Goal: Information Seeking & Learning: Learn about a topic

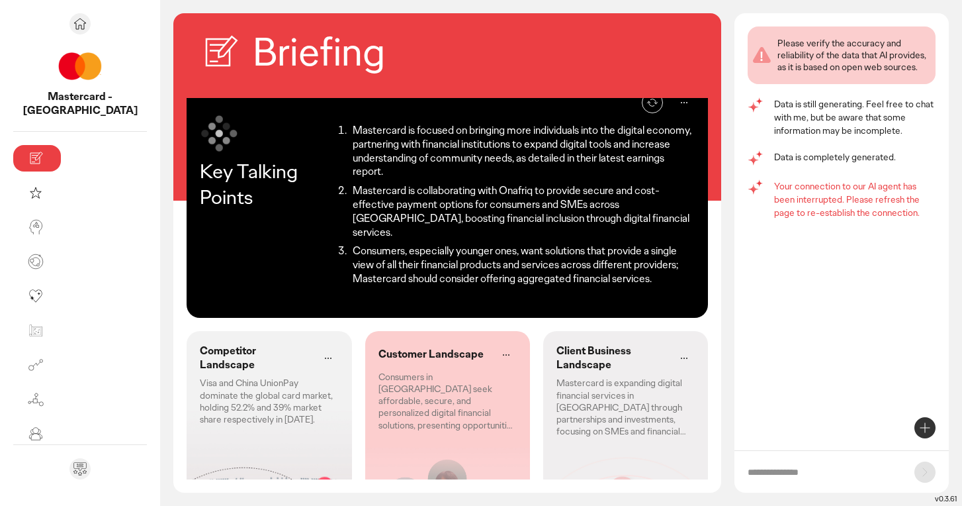
scroll to position [103, 0]
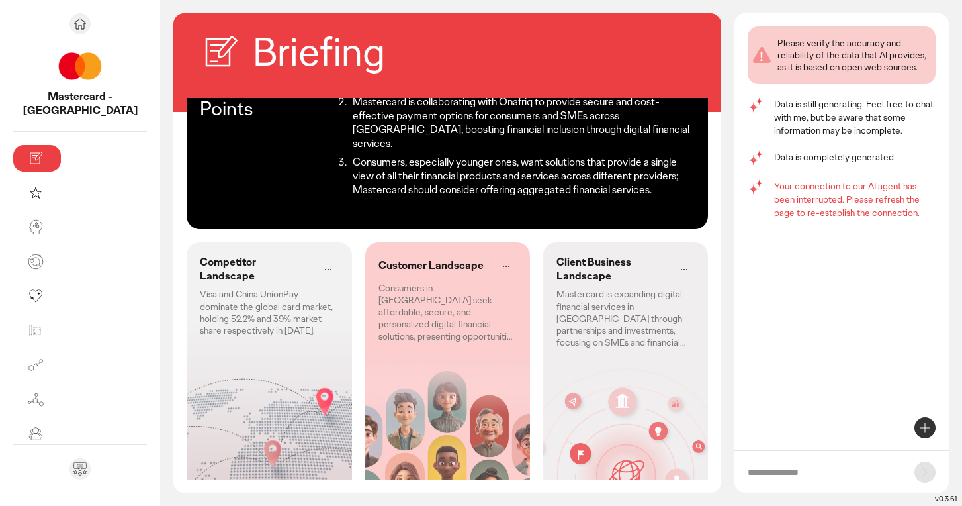
click at [227, 307] on div "Competitor Landscape Visa and China UnionPay dominate the global card market, h…" at bounding box center [269, 367] width 165 height 251
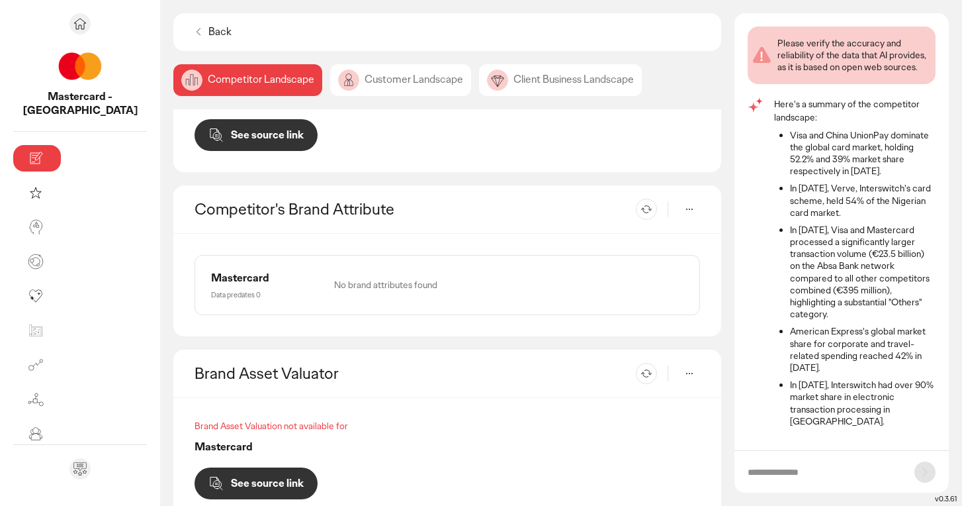
scroll to position [567, 0]
click at [479, 83] on div "Customer Landscape" at bounding box center [560, 80] width 163 height 32
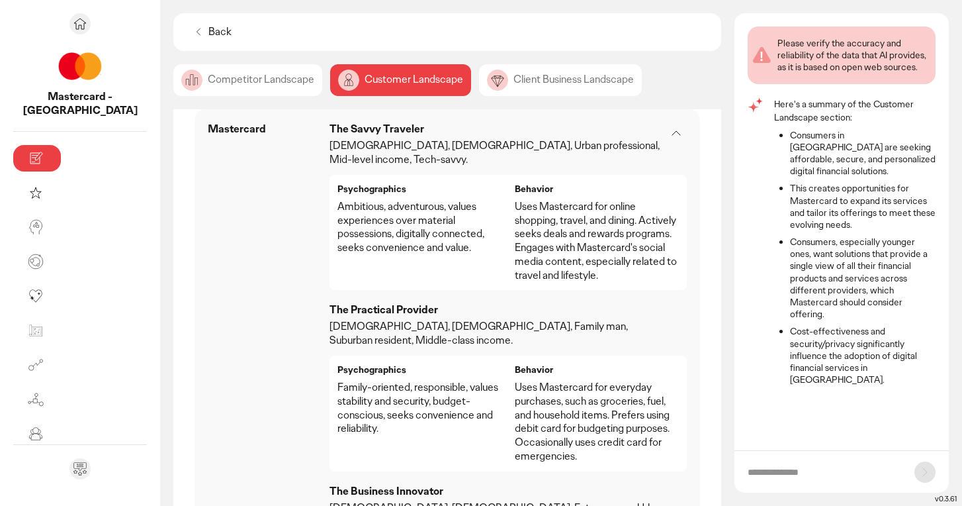
scroll to position [741, 0]
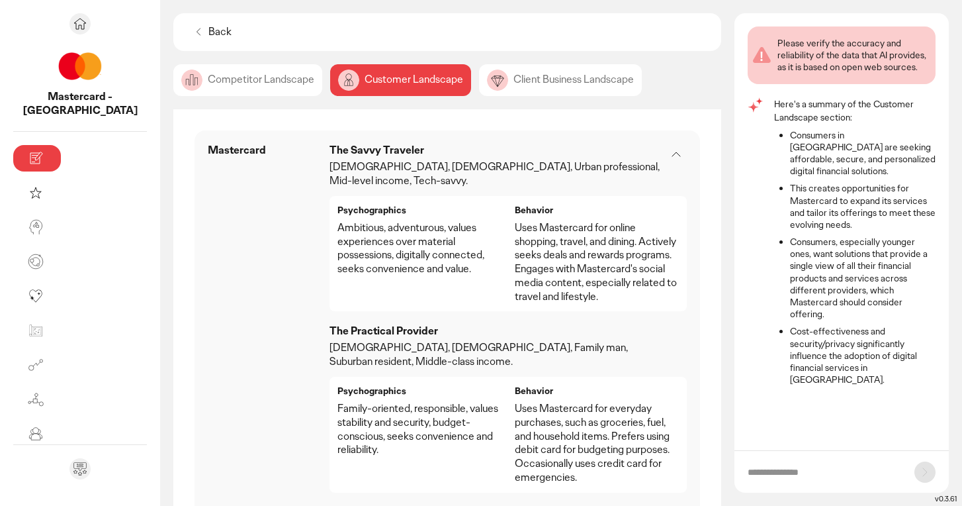
click at [500, 77] on div "Client Business Landscape" at bounding box center [560, 80] width 163 height 32
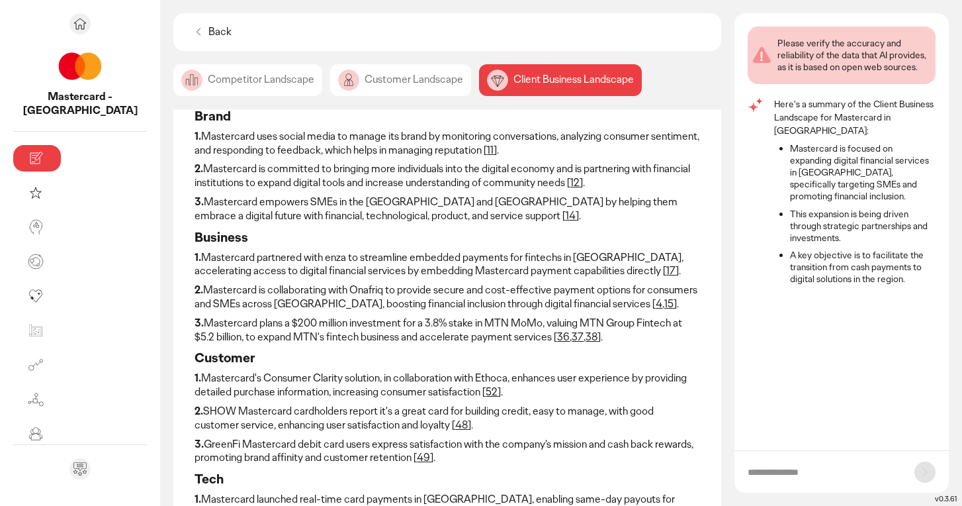
scroll to position [81, 0]
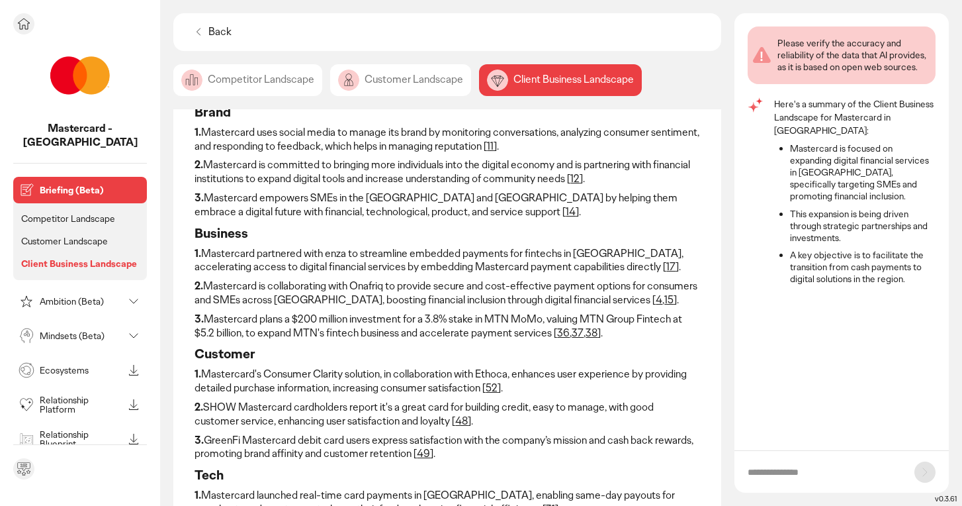
click at [121, 296] on p "Ambition (Beta)" at bounding box center [81, 300] width 83 height 9
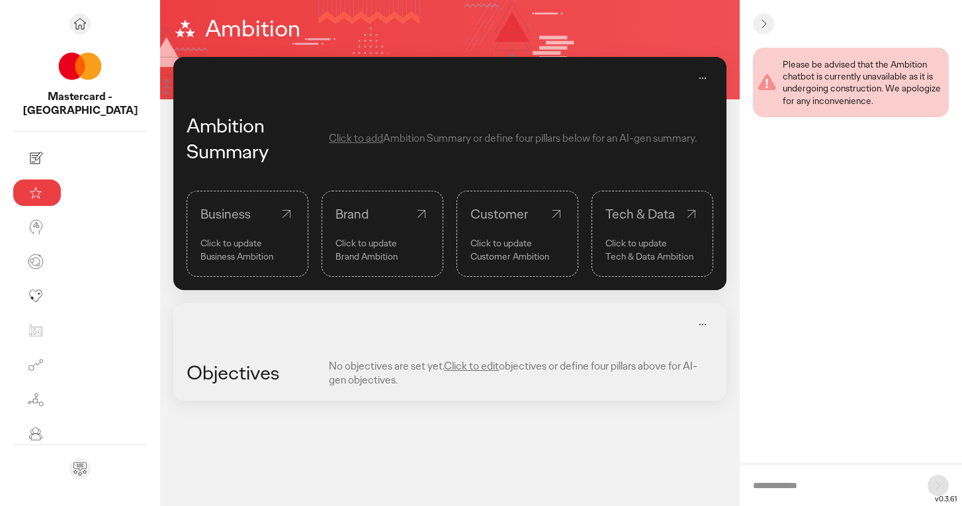
click at [193, 228] on link "Business Click to update Business Ambition" at bounding box center [248, 234] width 122 height 86
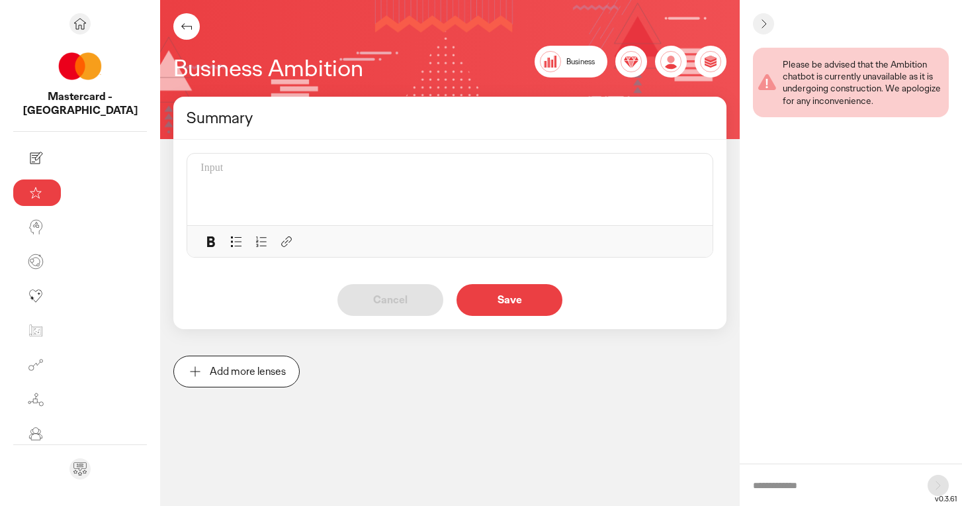
click at [179, 25] on icon at bounding box center [187, 27] width 16 height 16
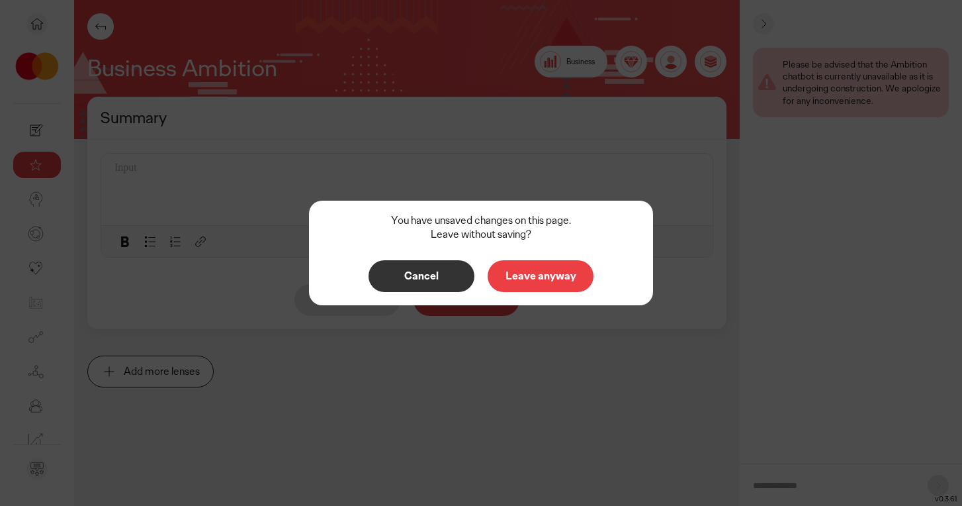
click at [549, 283] on button "Leave anyway" at bounding box center [541, 276] width 106 height 32
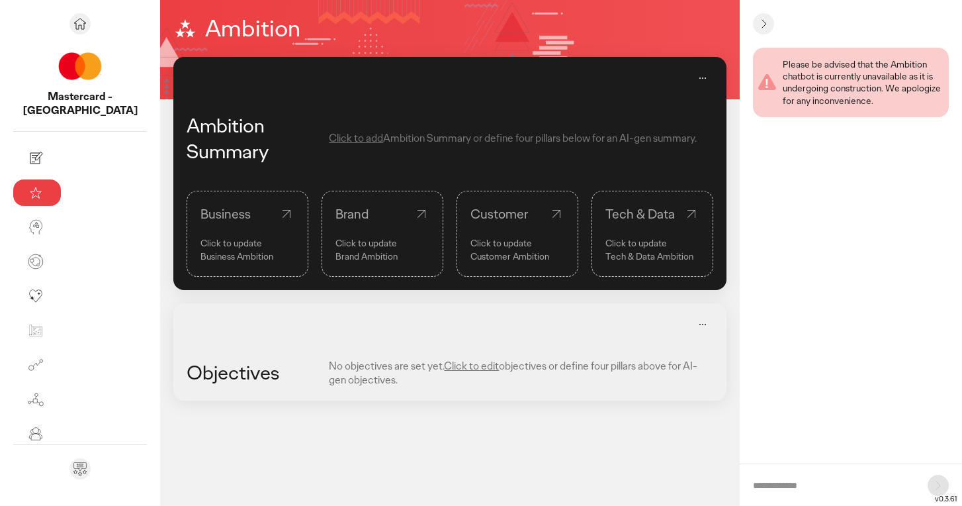
click at [214, 222] on div "Business" at bounding box center [248, 213] width 94 height 19
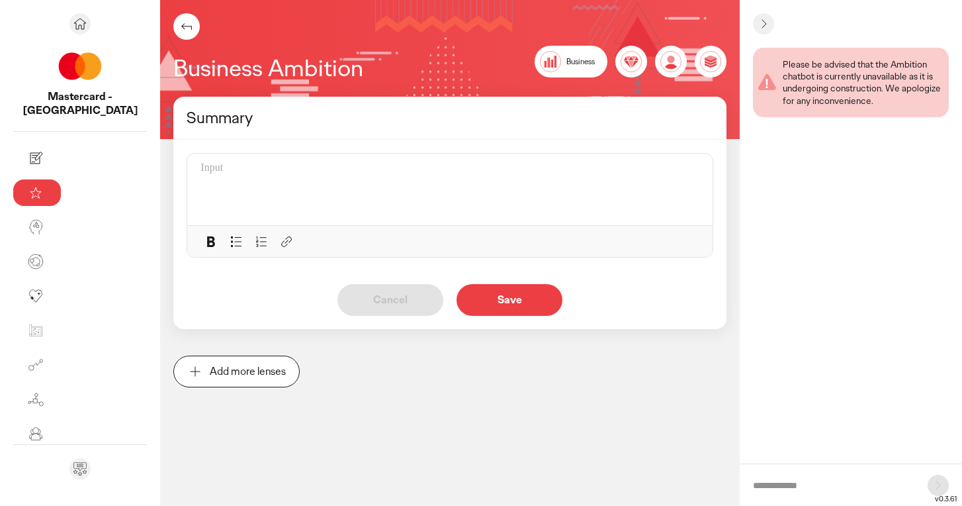
click at [326, 180] on div at bounding box center [454, 189] width 507 height 56
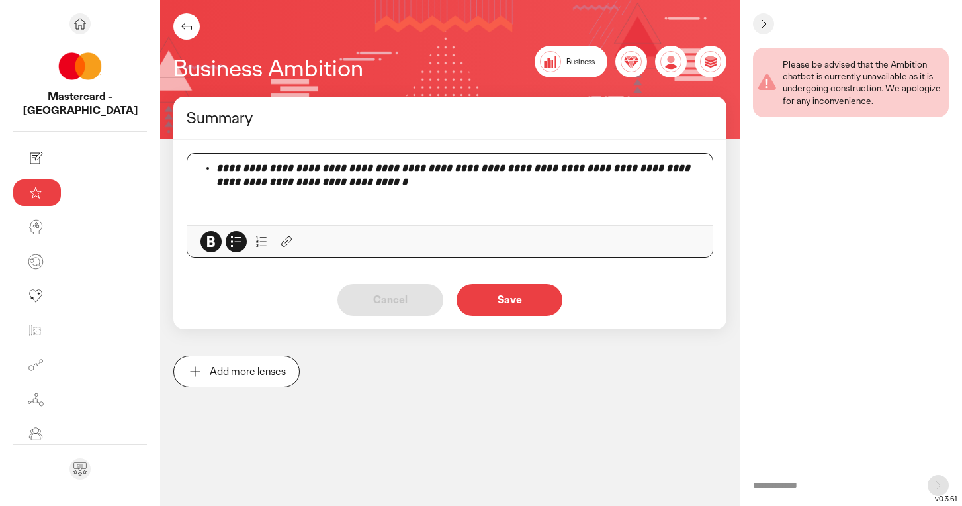
click at [216, 167] on em "**********" at bounding box center [454, 175] width 476 height 24
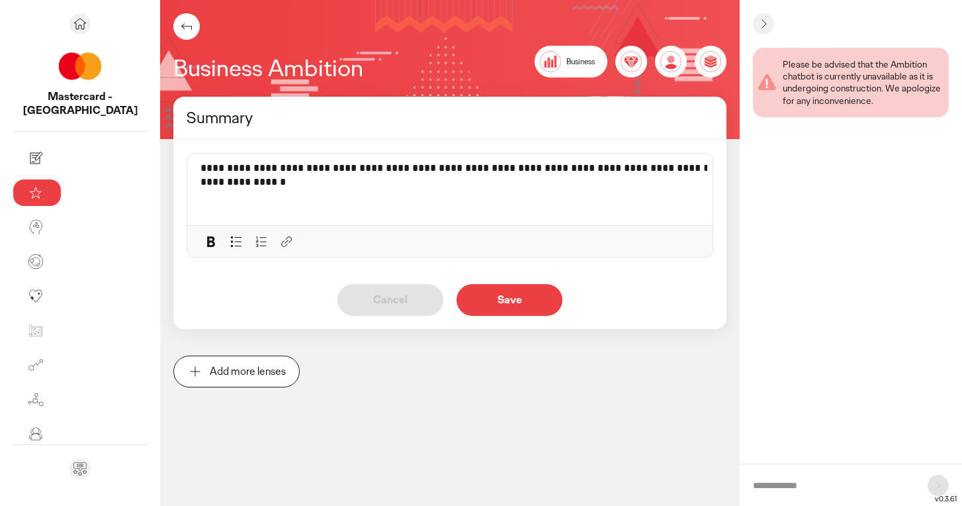
click at [470, 296] on p "Save" at bounding box center [509, 299] width 78 height 11
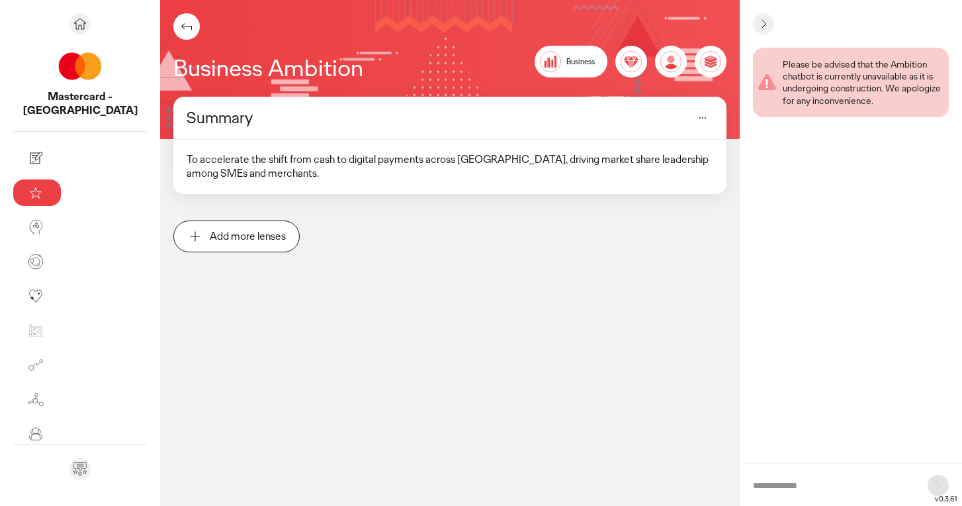
click at [210, 231] on p "Add more lenses" at bounding box center [248, 236] width 76 height 11
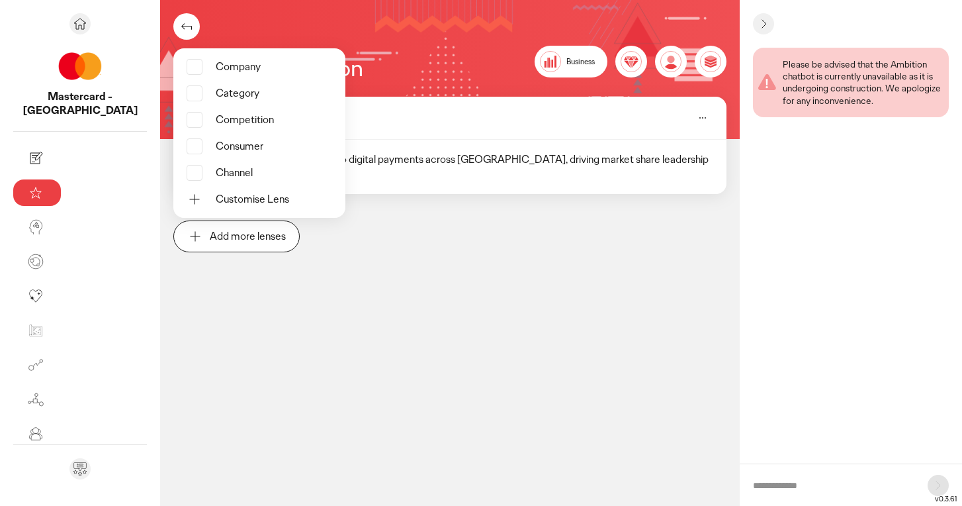
click at [356, 255] on div "Summary To accelerate the shift from cash to digital payments across [GEOGRAPHI…" at bounding box center [450, 201] width 580 height 208
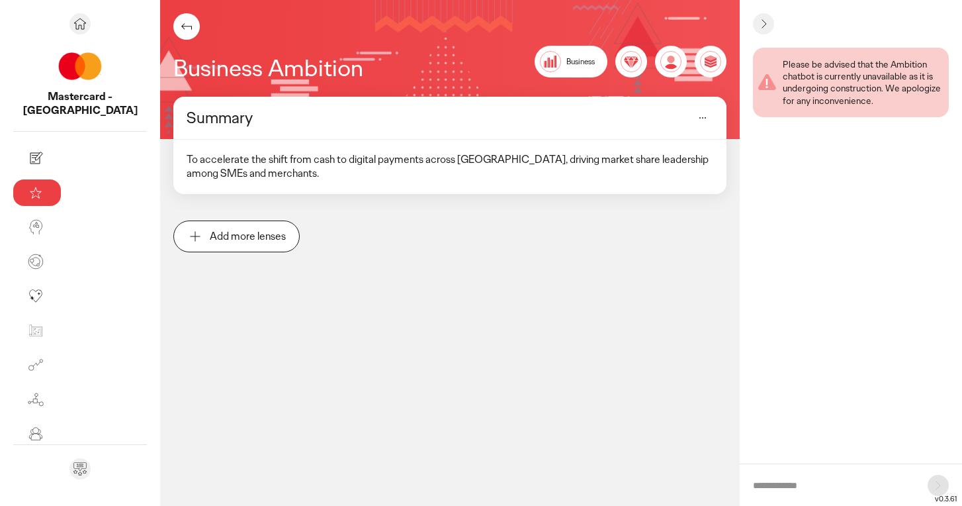
click at [179, 30] on icon at bounding box center [187, 27] width 16 height 16
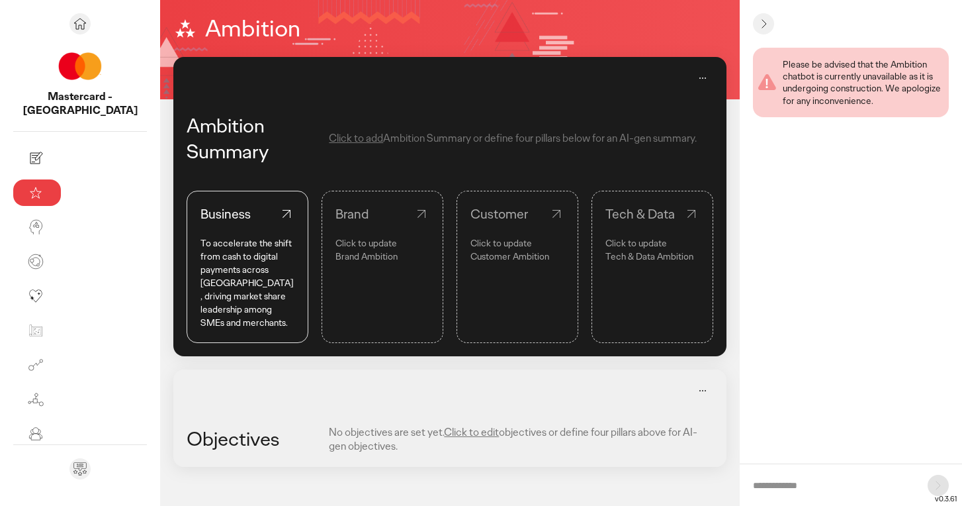
click at [341, 238] on p "Click to update" at bounding box center [382, 242] width 94 height 13
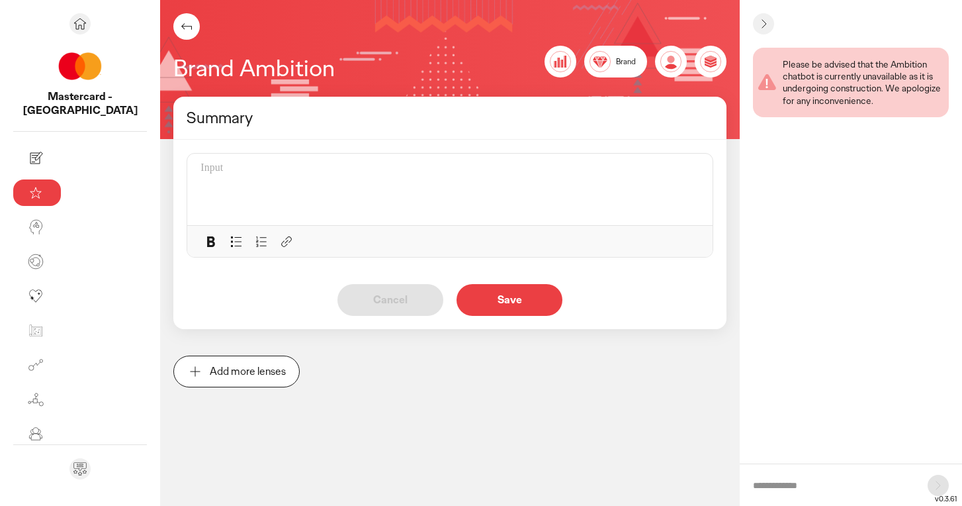
click at [259, 177] on div at bounding box center [454, 189] width 507 height 56
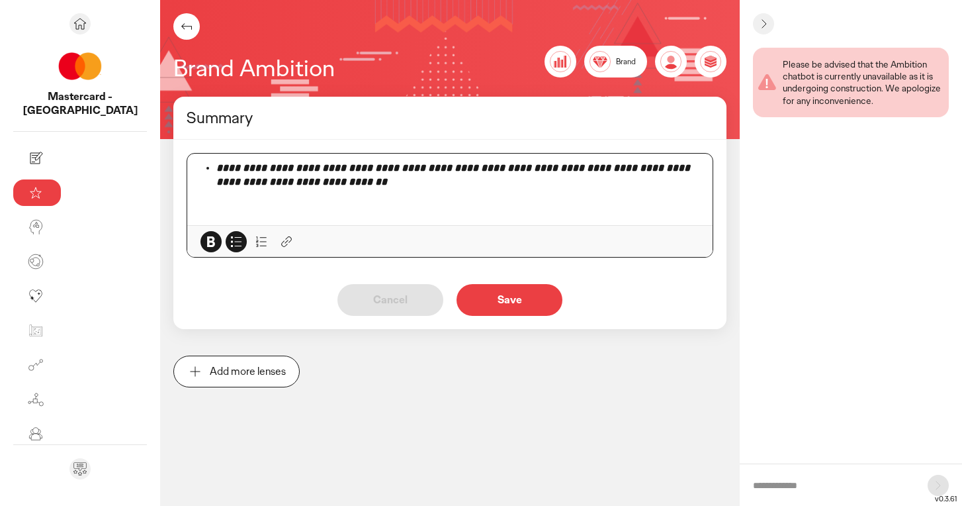
click at [216, 171] on em "**********" at bounding box center [454, 175] width 476 height 24
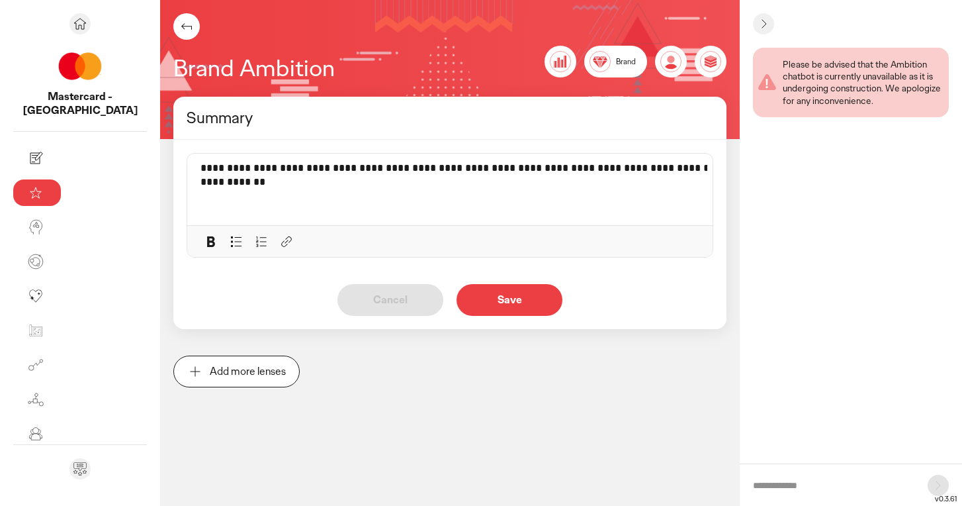
click at [484, 308] on button "Save" at bounding box center [510, 300] width 106 height 32
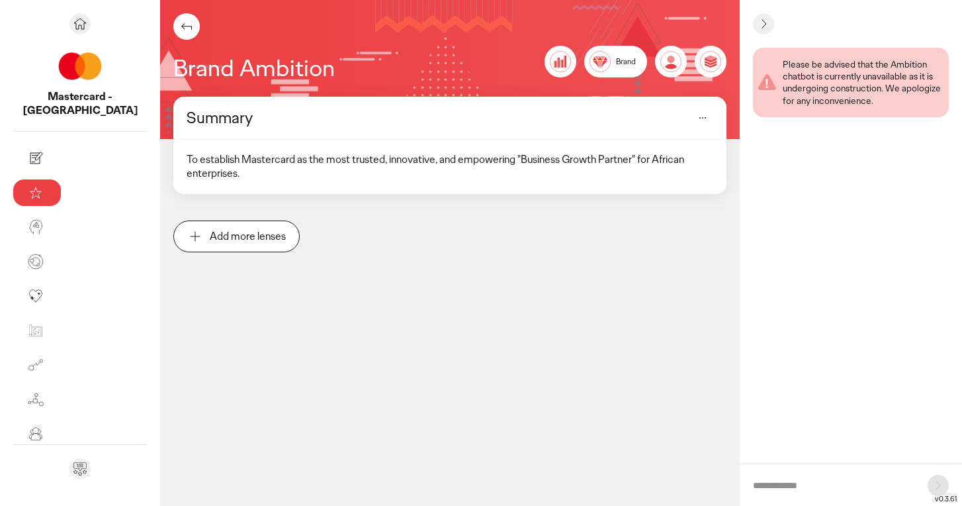
click at [179, 26] on icon at bounding box center [187, 27] width 16 height 16
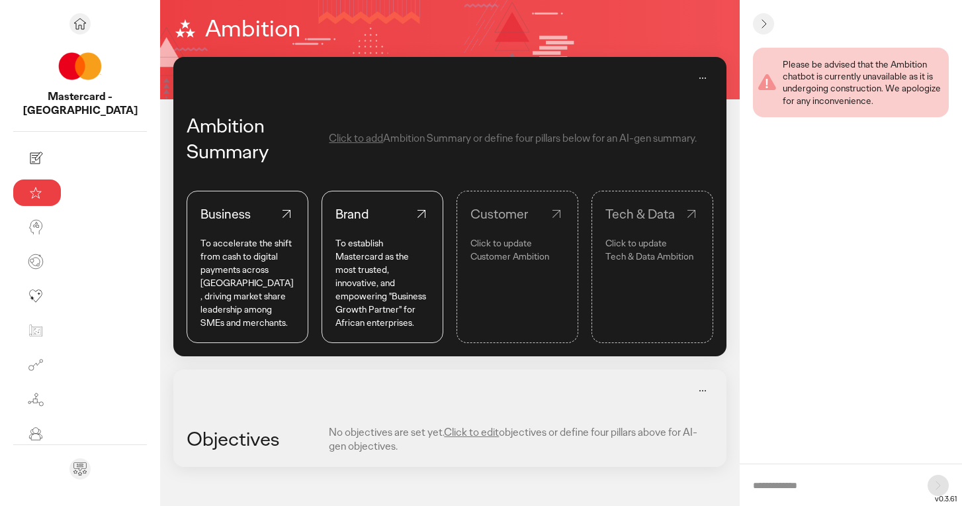
click at [508, 230] on link "Customer Click to update Customer Ambition" at bounding box center [518, 267] width 122 height 152
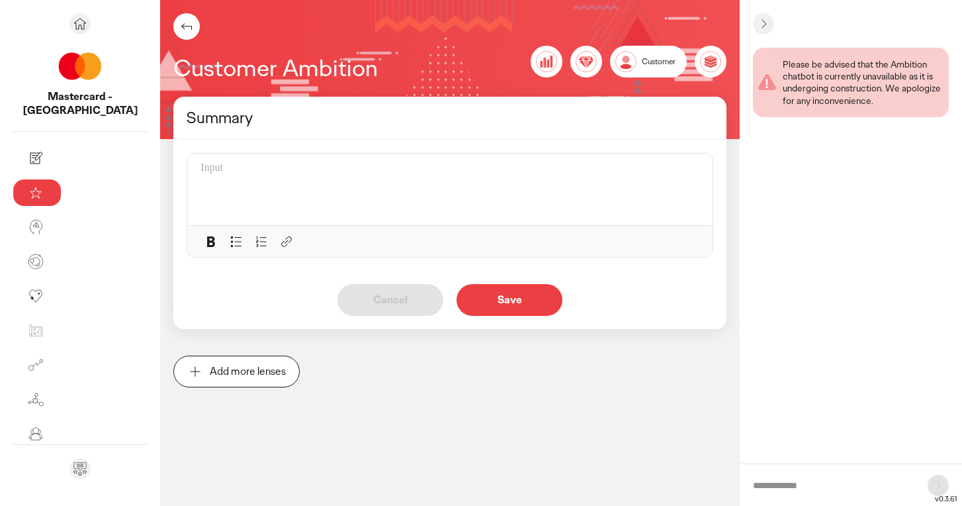
click at [251, 175] on div at bounding box center [454, 189] width 507 height 56
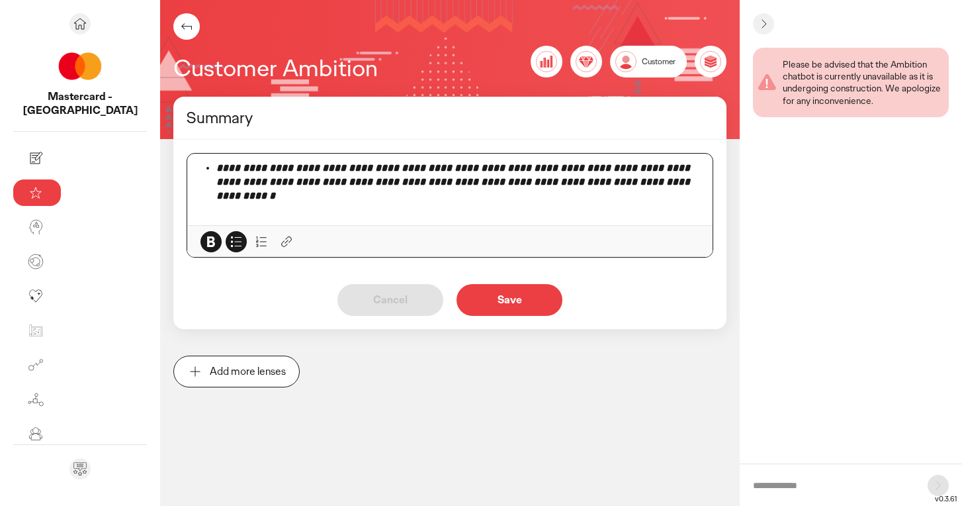
click at [216, 169] on em "**********" at bounding box center [454, 182] width 476 height 38
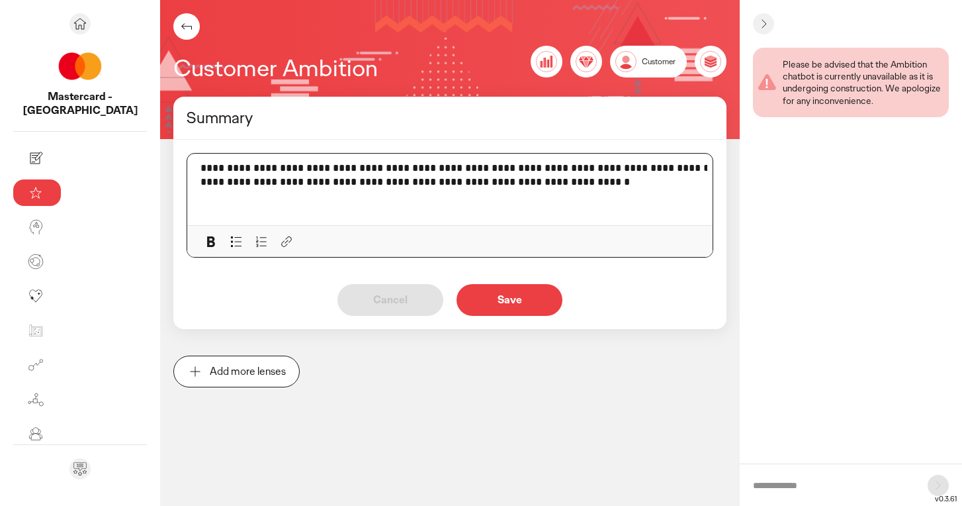
click at [470, 305] on p "Save" at bounding box center [509, 299] width 78 height 11
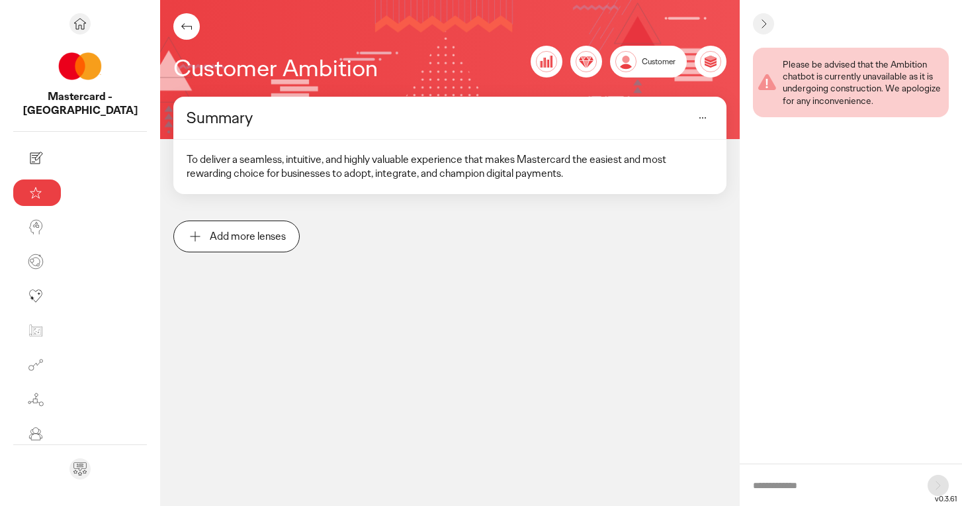
click at [179, 32] on icon at bounding box center [187, 27] width 16 height 16
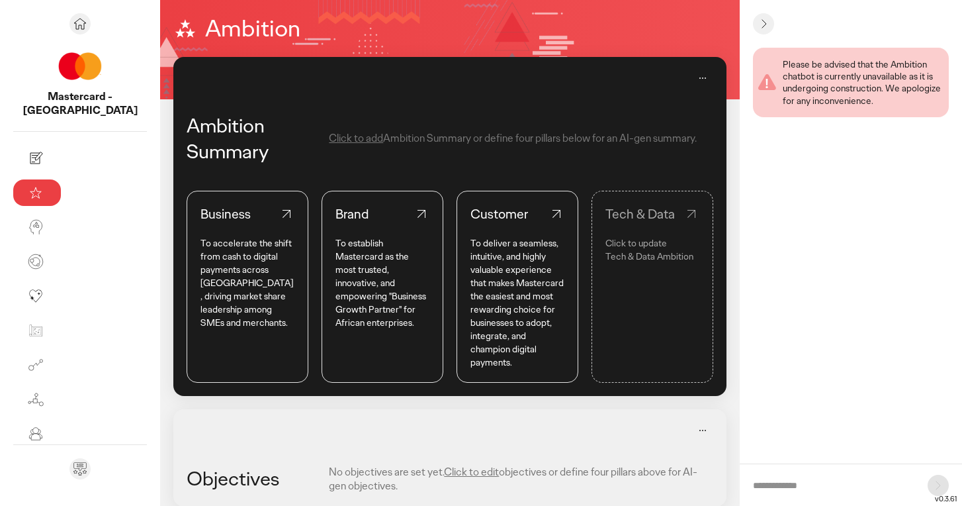
click at [639, 249] on p "Click to update" at bounding box center [652, 242] width 94 height 13
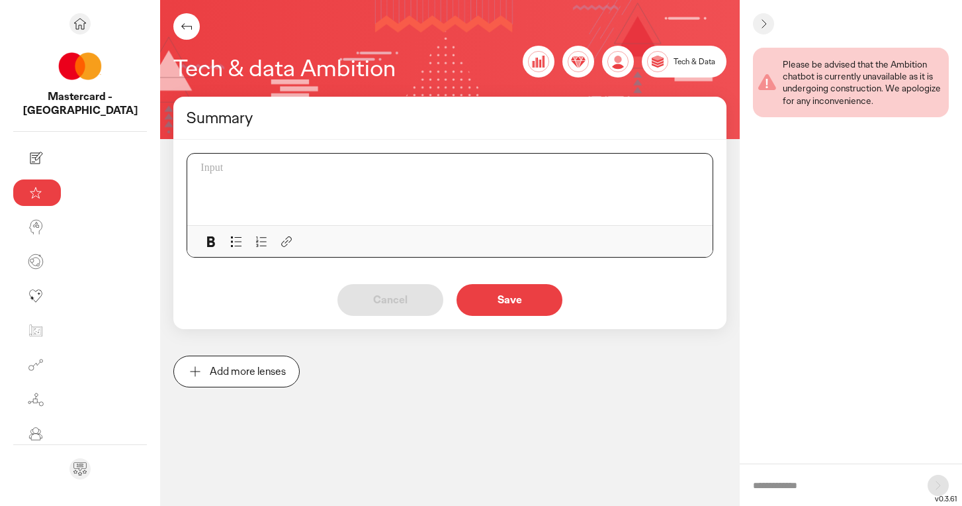
click at [339, 183] on div at bounding box center [454, 189] width 507 height 56
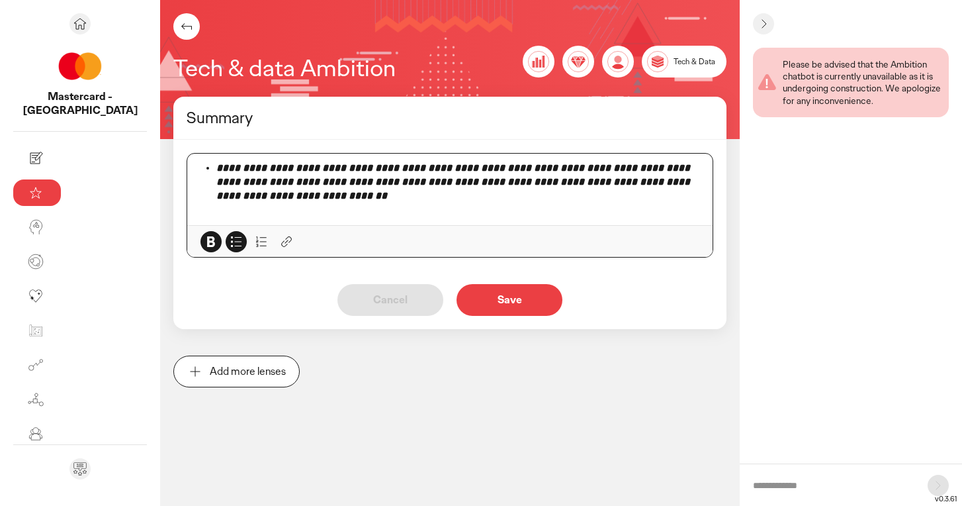
click at [216, 165] on em "**********" at bounding box center [454, 182] width 476 height 38
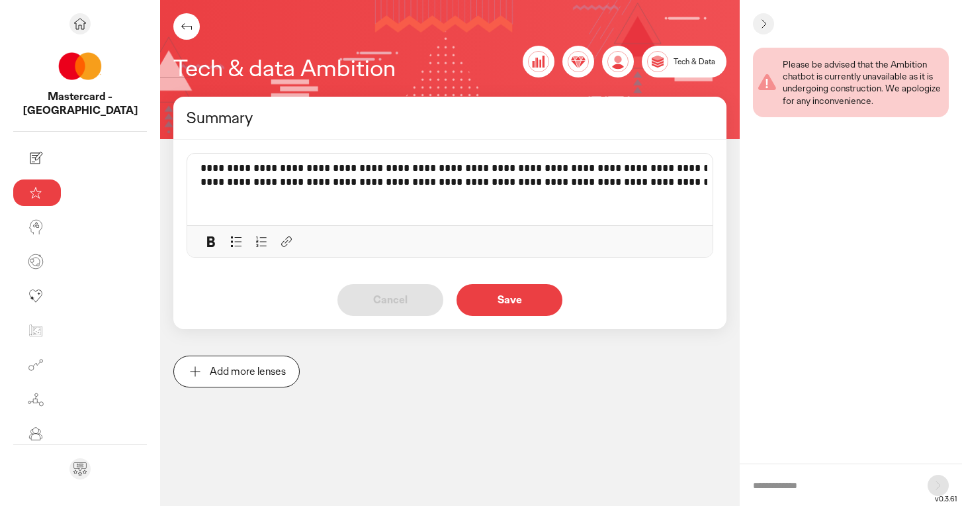
click at [487, 304] on p "Save" at bounding box center [509, 299] width 78 height 11
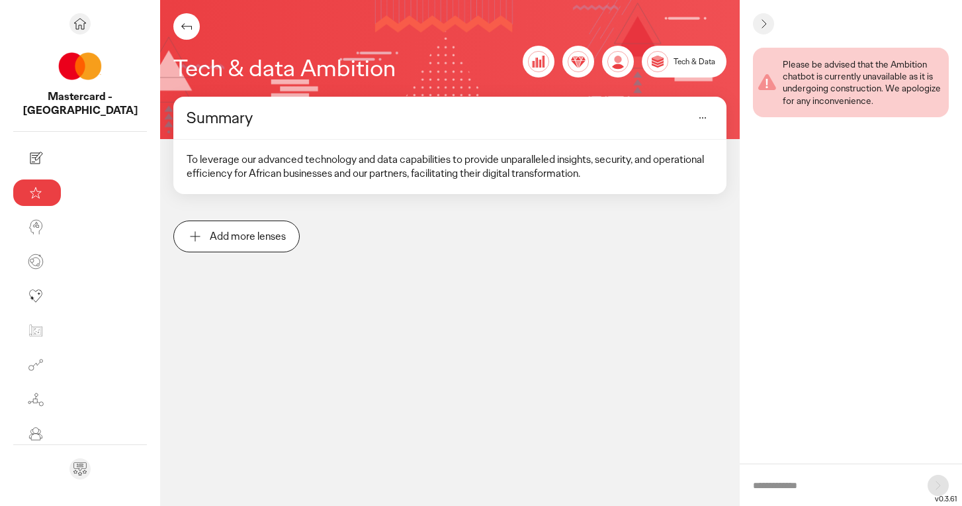
click at [179, 27] on icon at bounding box center [187, 27] width 16 height 16
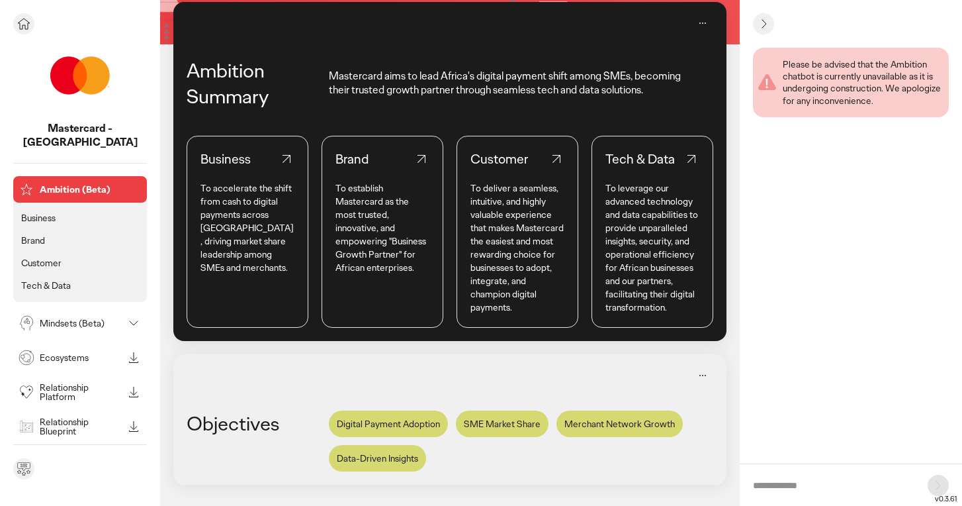
scroll to position [47, 0]
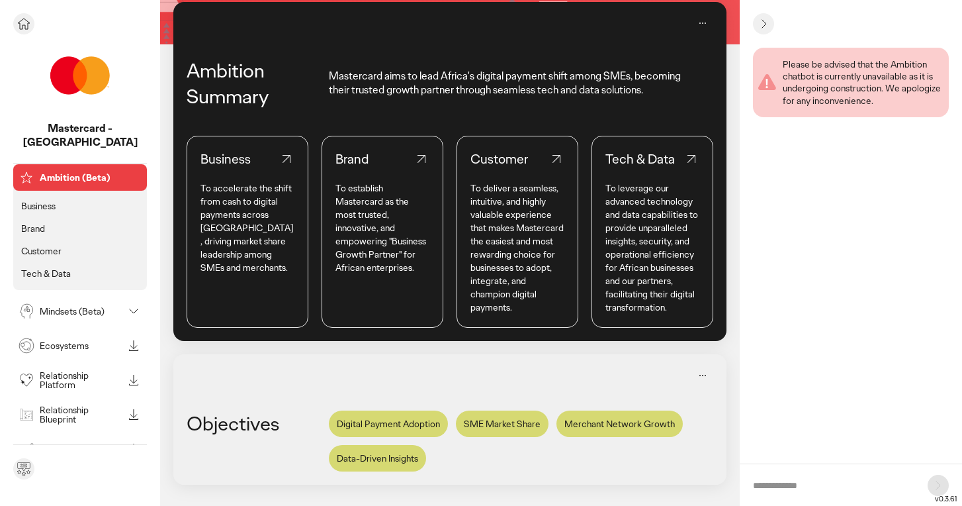
click at [98, 306] on p "Mindsets (Beta)" at bounding box center [81, 310] width 83 height 9
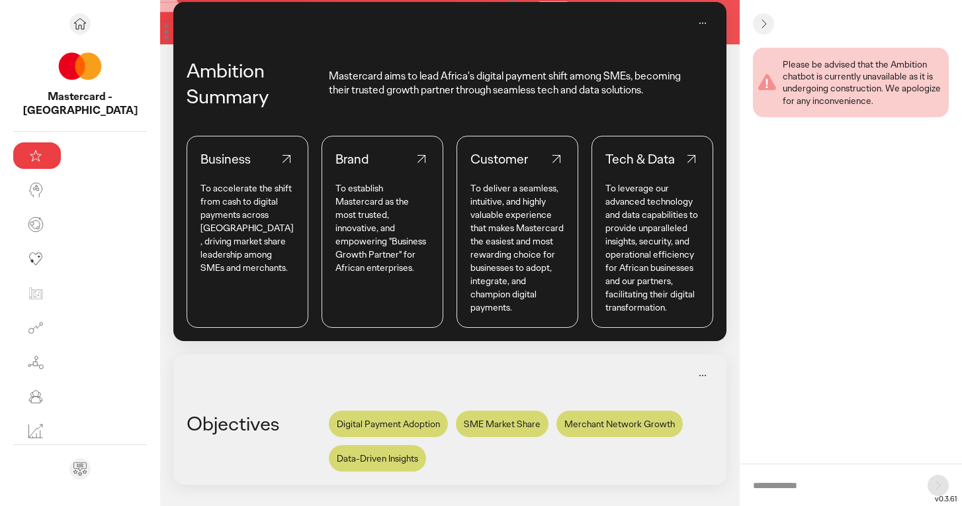
scroll to position [39, 0]
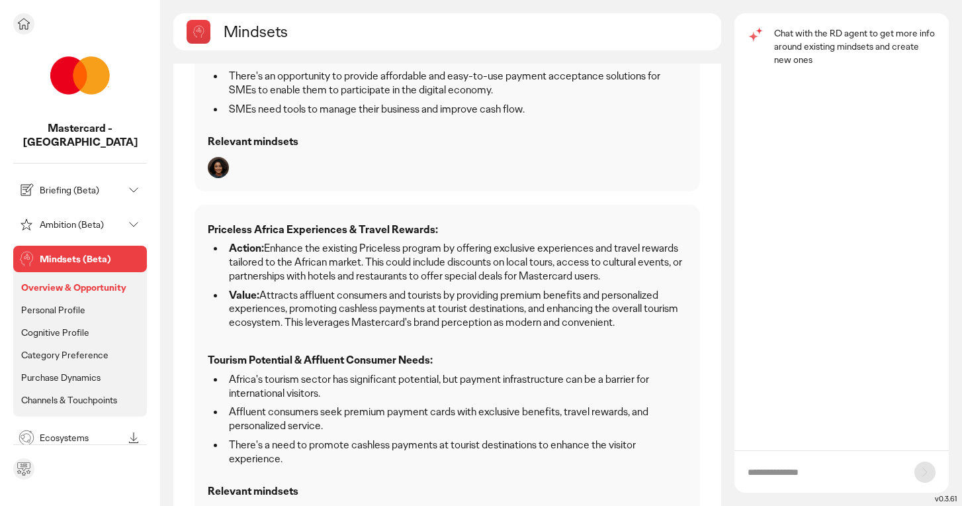
scroll to position [1046, 0]
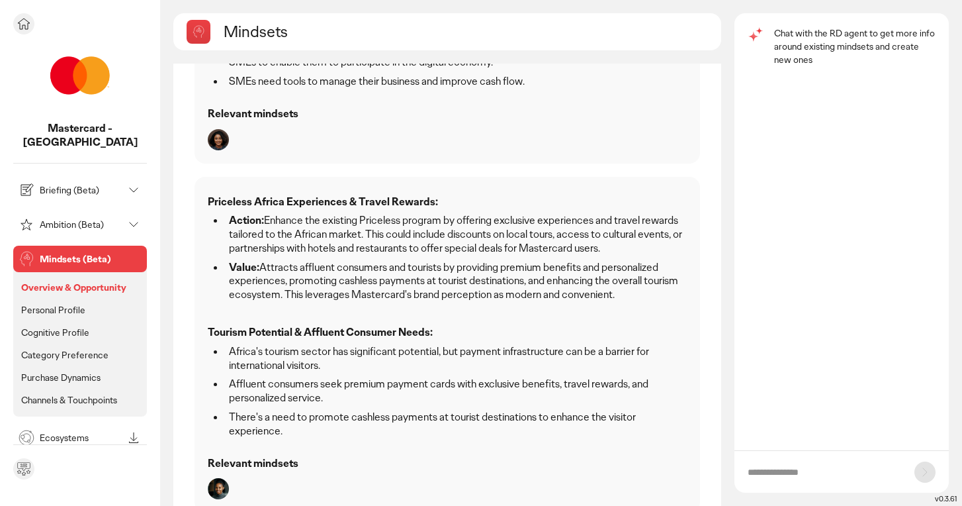
click at [62, 433] on p "Ecosystems" at bounding box center [81, 437] width 83 height 9
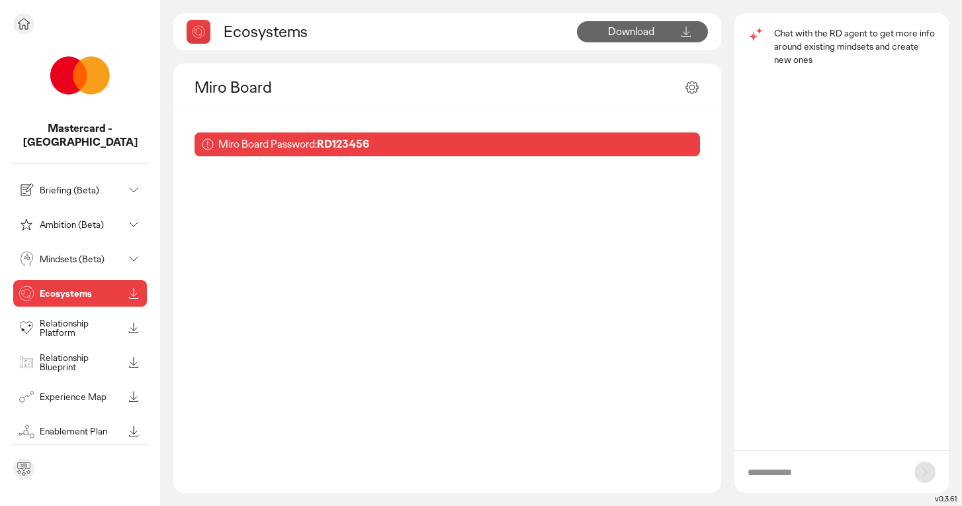
click at [83, 318] on p "Relationship Platform" at bounding box center [81, 327] width 83 height 19
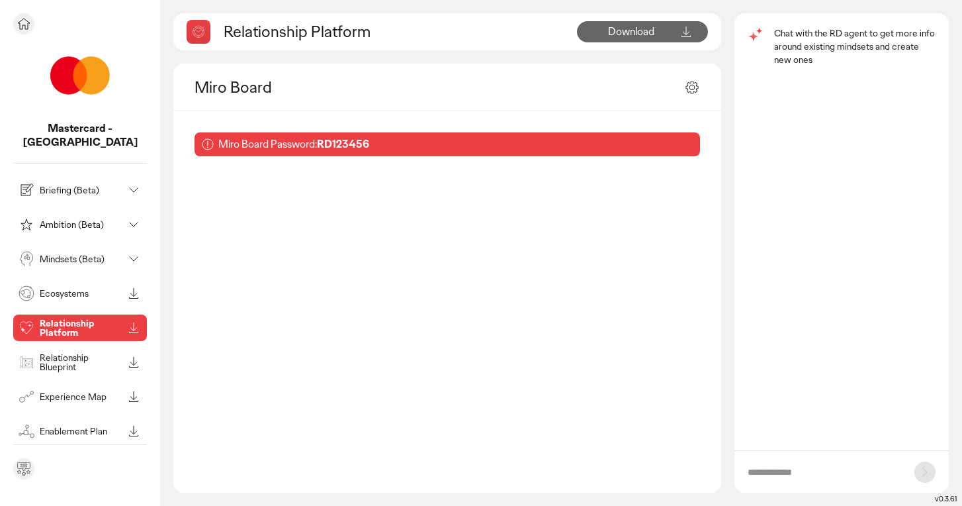
click at [87, 353] on p "Relationship Blueprint" at bounding box center [81, 362] width 83 height 19
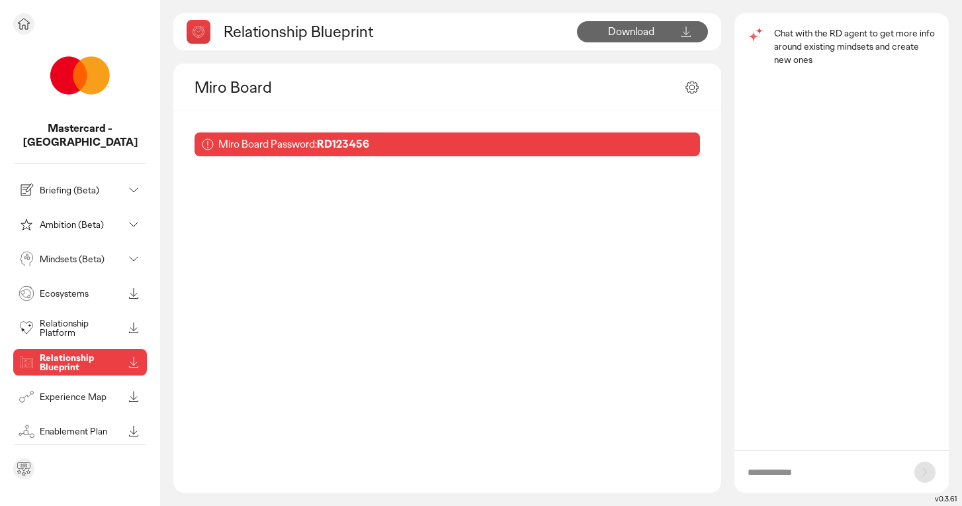
click at [73, 392] on p "Experience Map" at bounding box center [81, 396] width 83 height 9
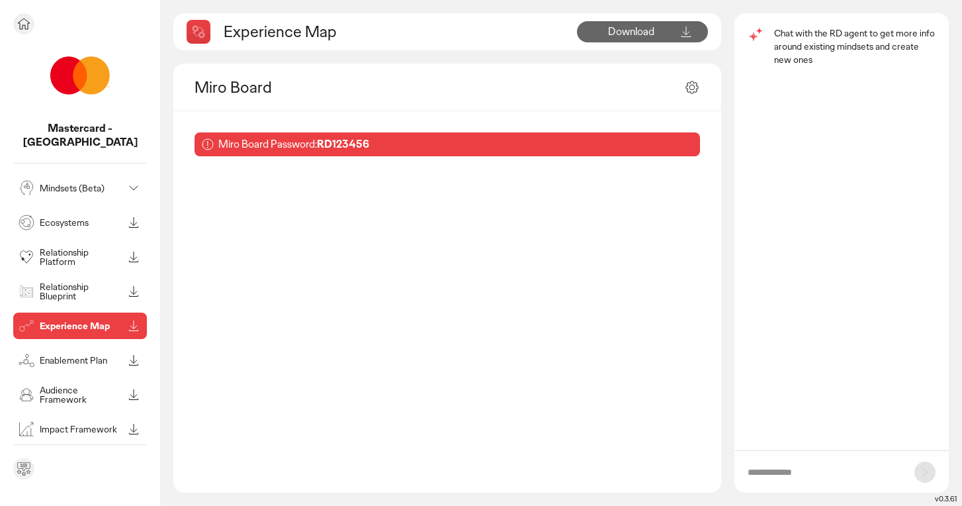
scroll to position [79, 0]
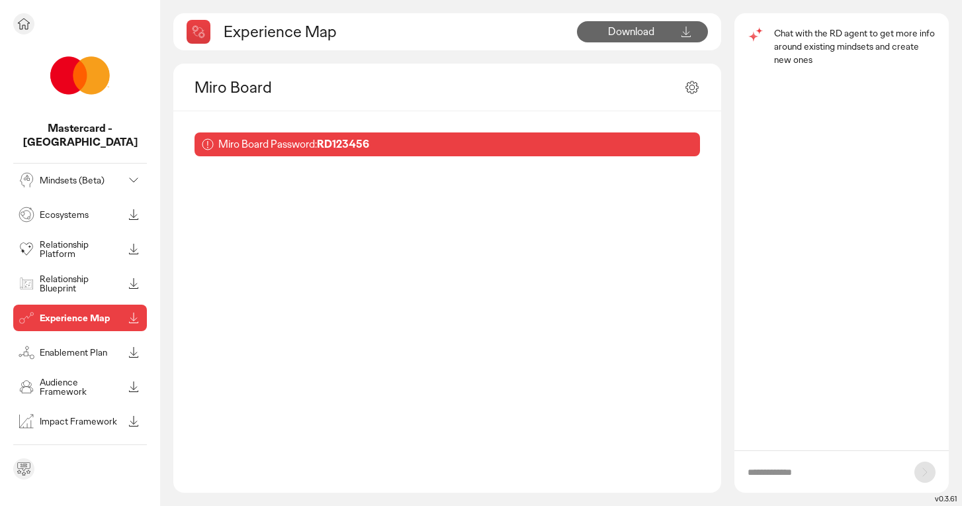
click at [69, 377] on p "Audience Framework" at bounding box center [81, 386] width 83 height 19
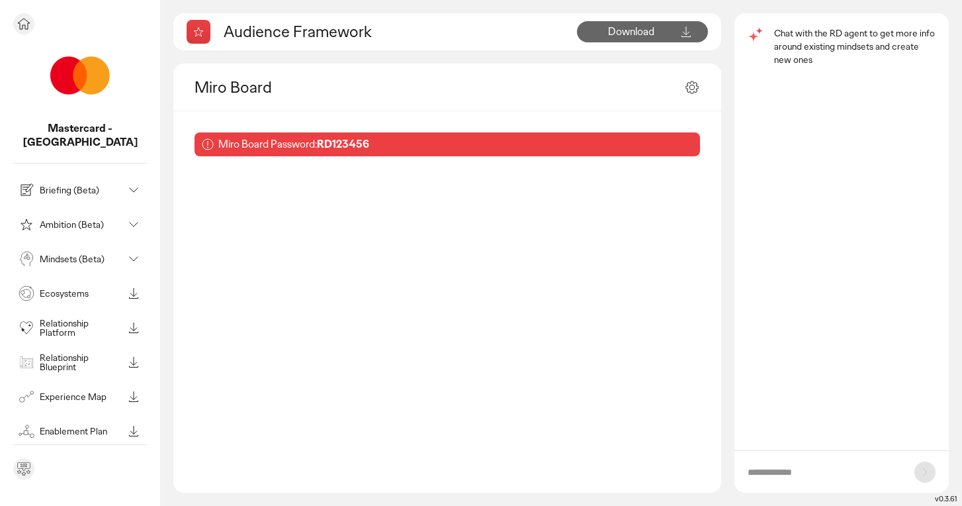
click at [67, 185] on p "Briefing (Beta)" at bounding box center [81, 189] width 83 height 9
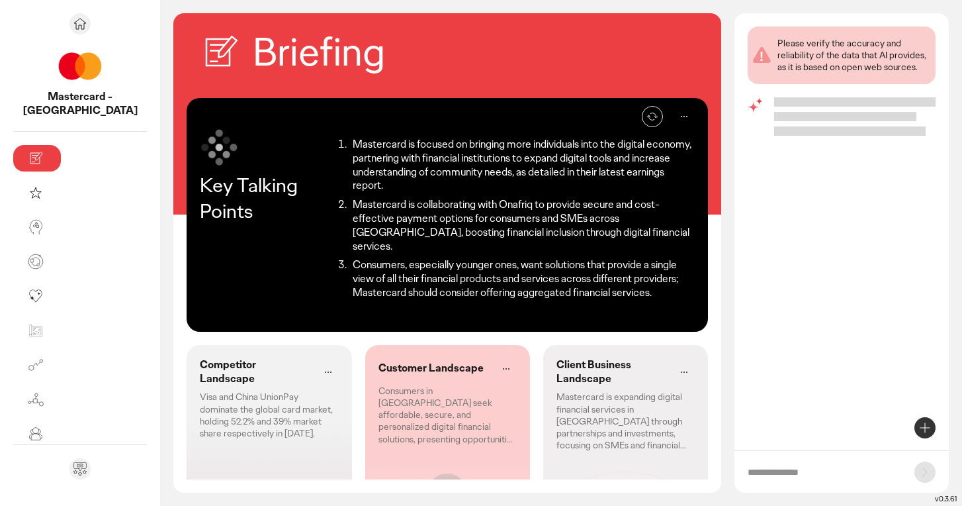
click at [412, 403] on p "Consumers in [GEOGRAPHIC_DATA] seek affordable, secure, and personalized digita…" at bounding box center [448, 414] width 138 height 60
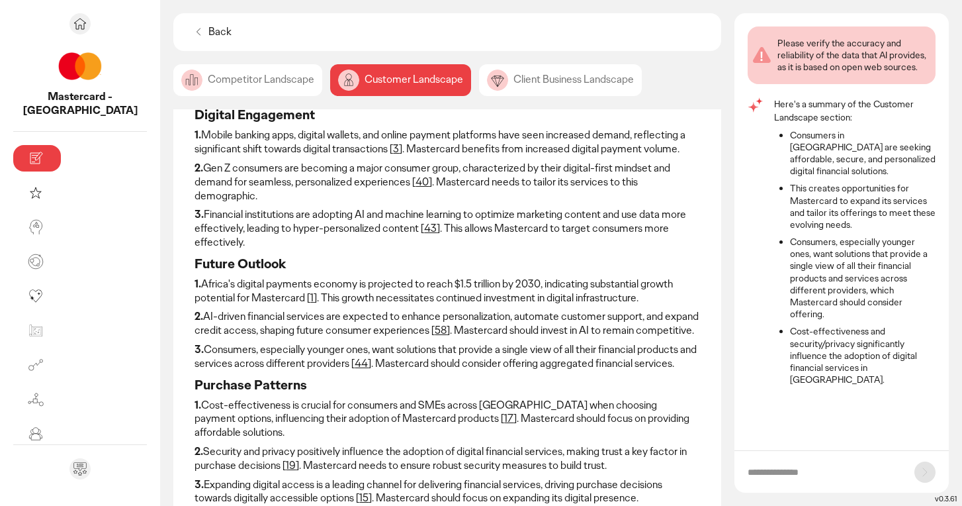
scroll to position [37, 0]
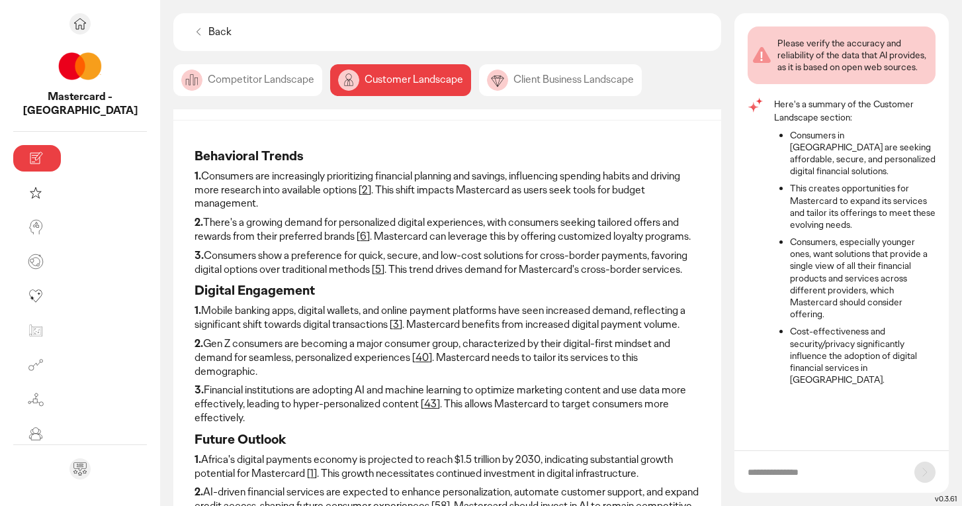
click at [496, 91] on div "Client Business Landscape" at bounding box center [560, 80] width 163 height 32
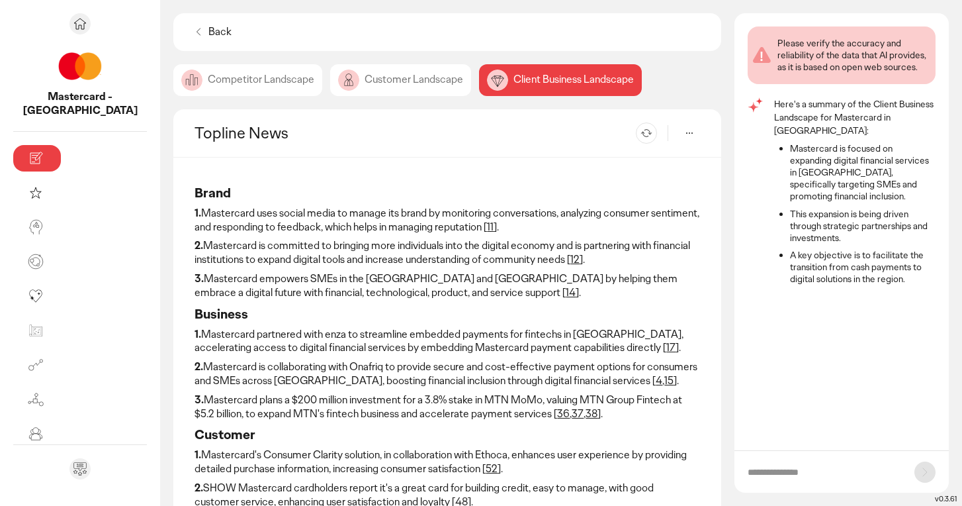
click at [692, 135] on icon at bounding box center [690, 133] width 16 height 16
click at [574, 185] on h3 "Brand" at bounding box center [448, 192] width 506 height 17
click at [330, 85] on div "Customer Landscape" at bounding box center [400, 80] width 141 height 32
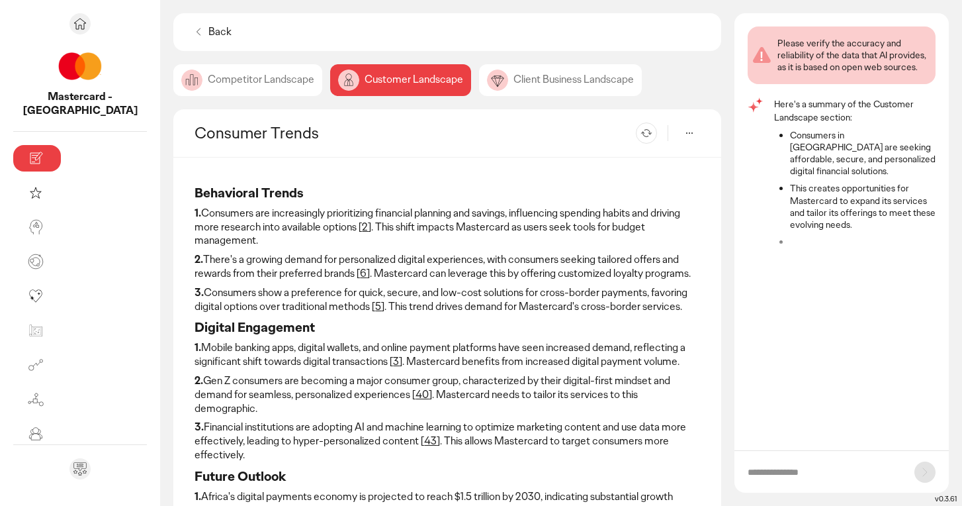
click at [175, 82] on div "Competitor Landscape" at bounding box center [247, 80] width 149 height 32
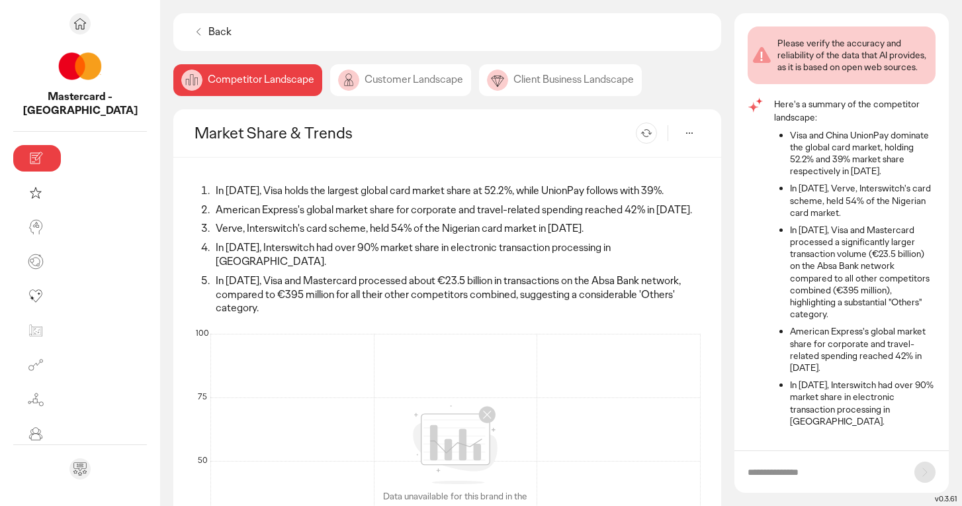
click at [479, 81] on div "Customer Landscape" at bounding box center [560, 80] width 163 height 32
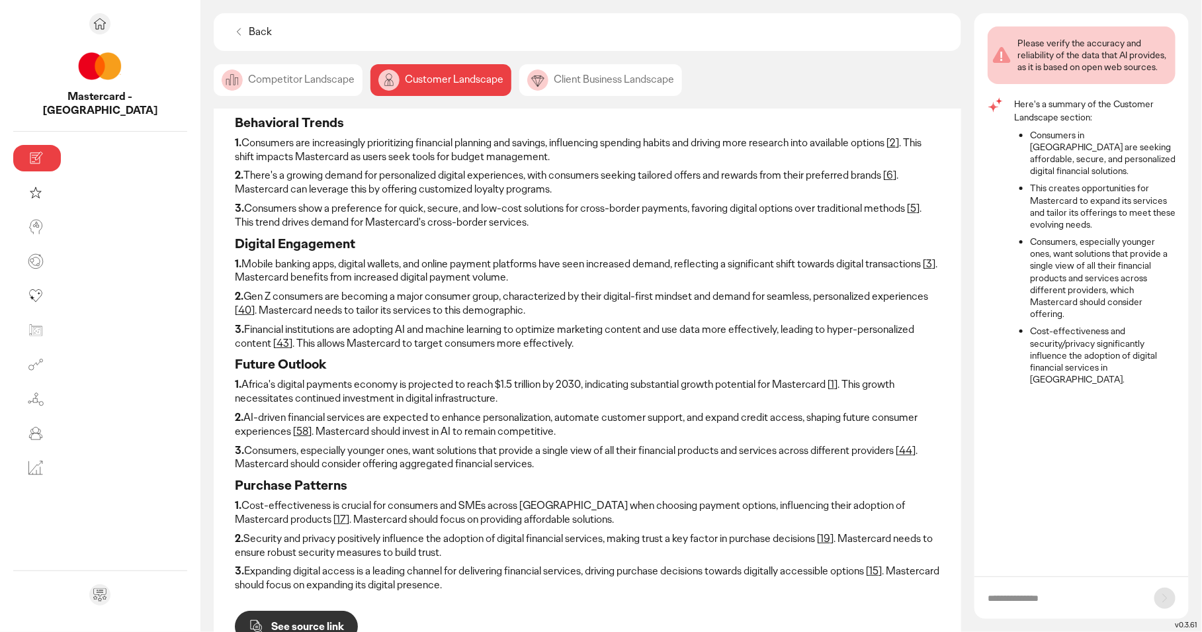
scroll to position [69, 0]
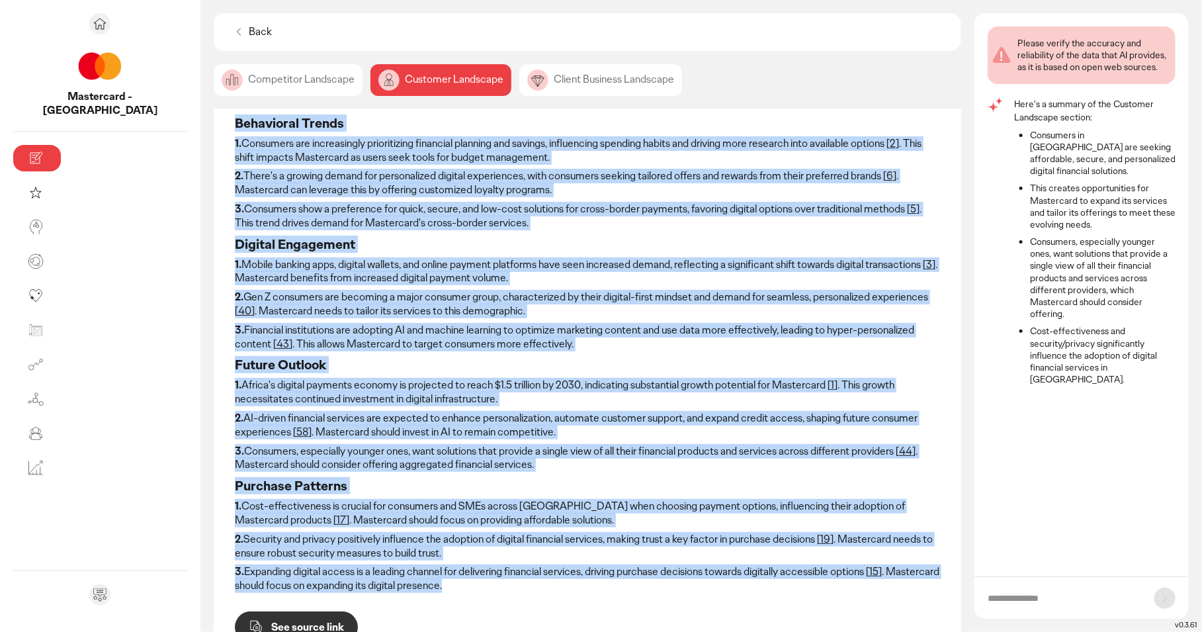
drag, startPoint x: 110, startPoint y: 121, endPoint x: 290, endPoint y: 588, distance: 500.9
click at [290, 505] on div "Behavioral Trends 1. Consumers are increasingly prioritizing financial planning…" at bounding box center [587, 353] width 705 height 489
copy div "Behavioral Trends 1. Consumers are increasingly prioritizing financial planning…"
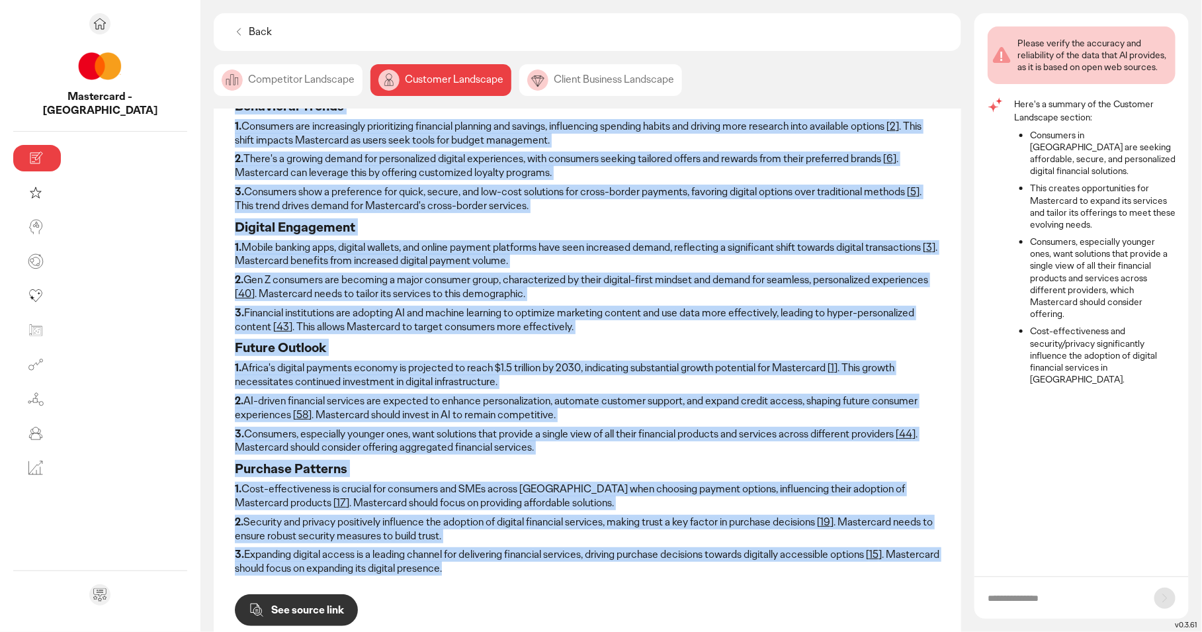
scroll to position [0, 0]
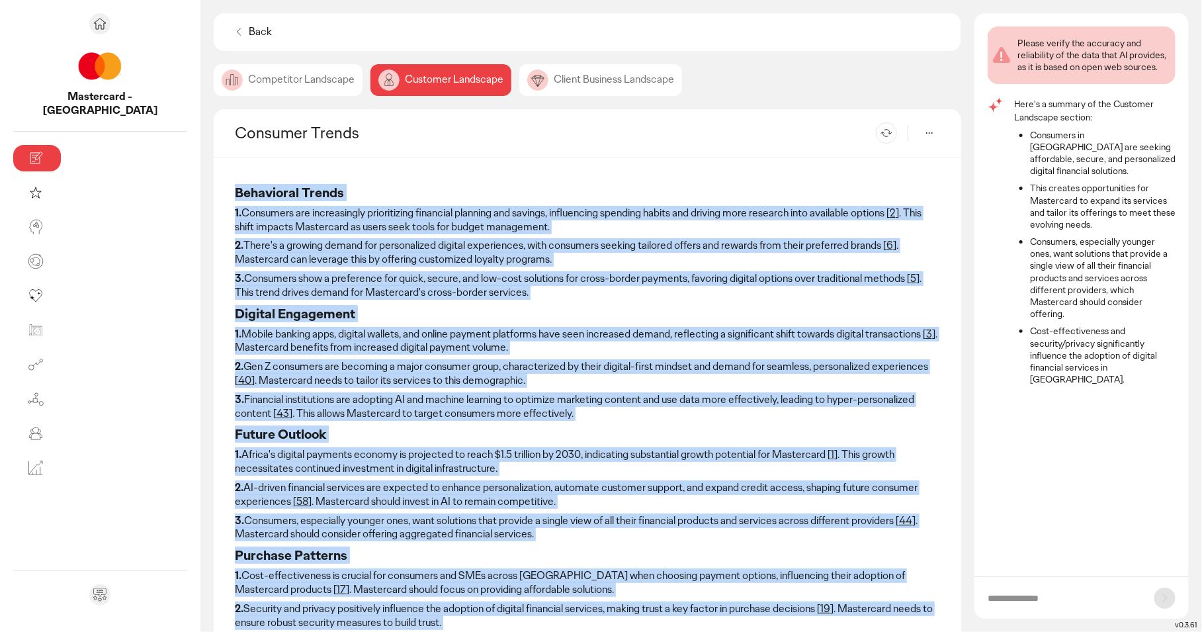
click at [879, 136] on p "Re-generate" at bounding box center [871, 133] width 40 height 8
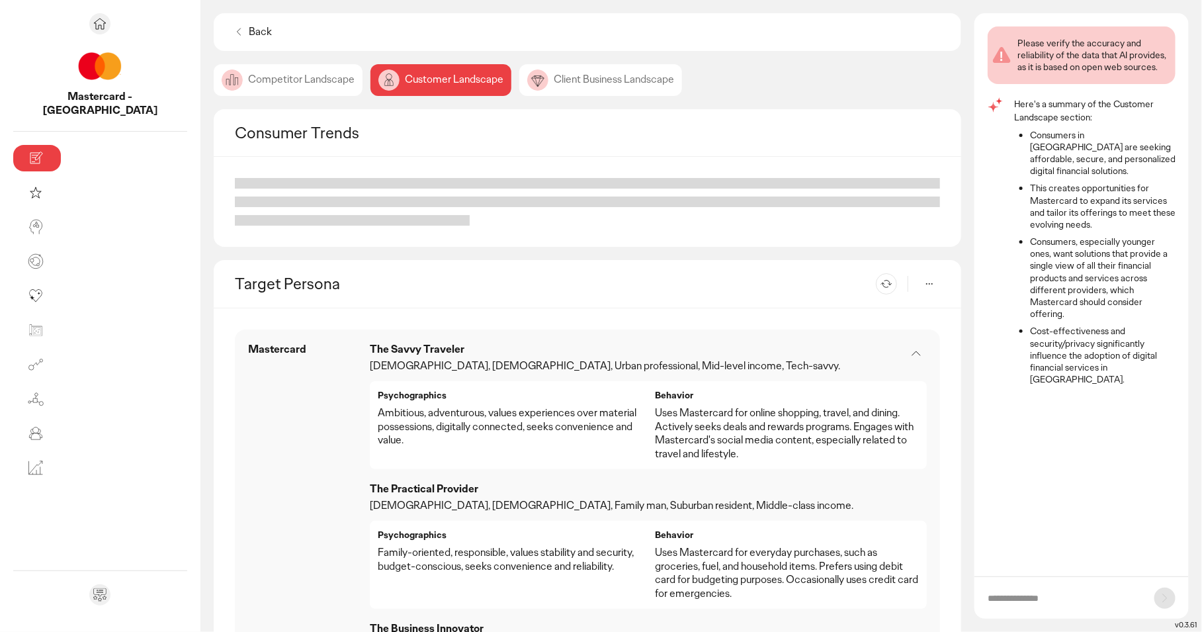
click at [711, 87] on div "Competitor Landscape Customer Landscape Client Business Landscape" at bounding box center [588, 80] width 748 height 32
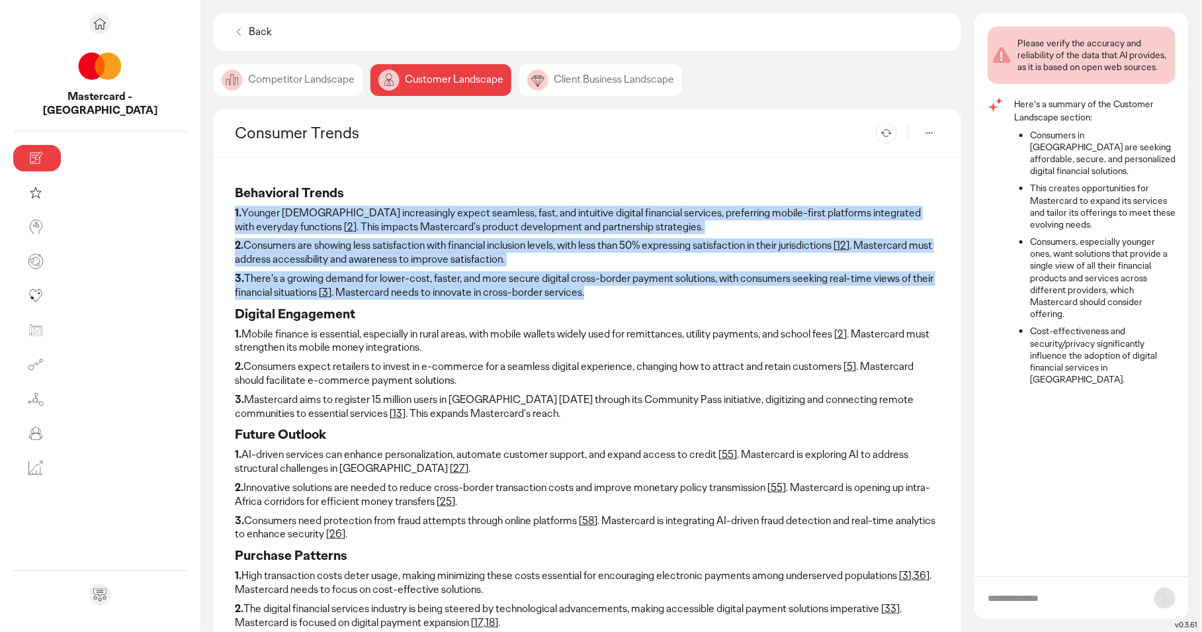
drag, startPoint x: 369, startPoint y: 292, endPoint x: 108, endPoint y: 219, distance: 270.7
click at [235, 219] on div "Behavioral Trends 1. Younger [DEMOGRAPHIC_DATA] increasingly expect seamless, f…" at bounding box center [587, 423] width 705 height 489
copy div "1. Younger [DEMOGRAPHIC_DATA] increasingly expect seamless, fast, and intuitive…"
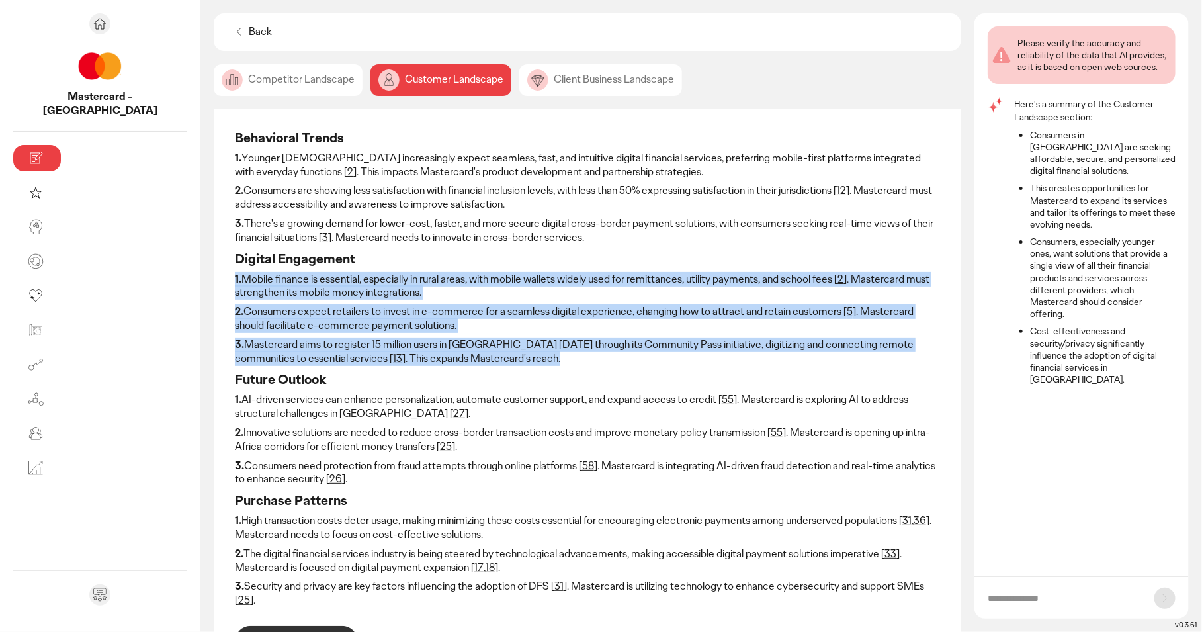
drag, startPoint x: 271, startPoint y: 359, endPoint x: 99, endPoint y: 272, distance: 192.7
click at [214, 271] on div "Behavioral Trends 1. Younger [DEMOGRAPHIC_DATA] increasingly expect seamless, f…" at bounding box center [588, 391] width 748 height 576
copy div "1. Mobile finance is essential, especially in rural areas, with mobile wallets …"
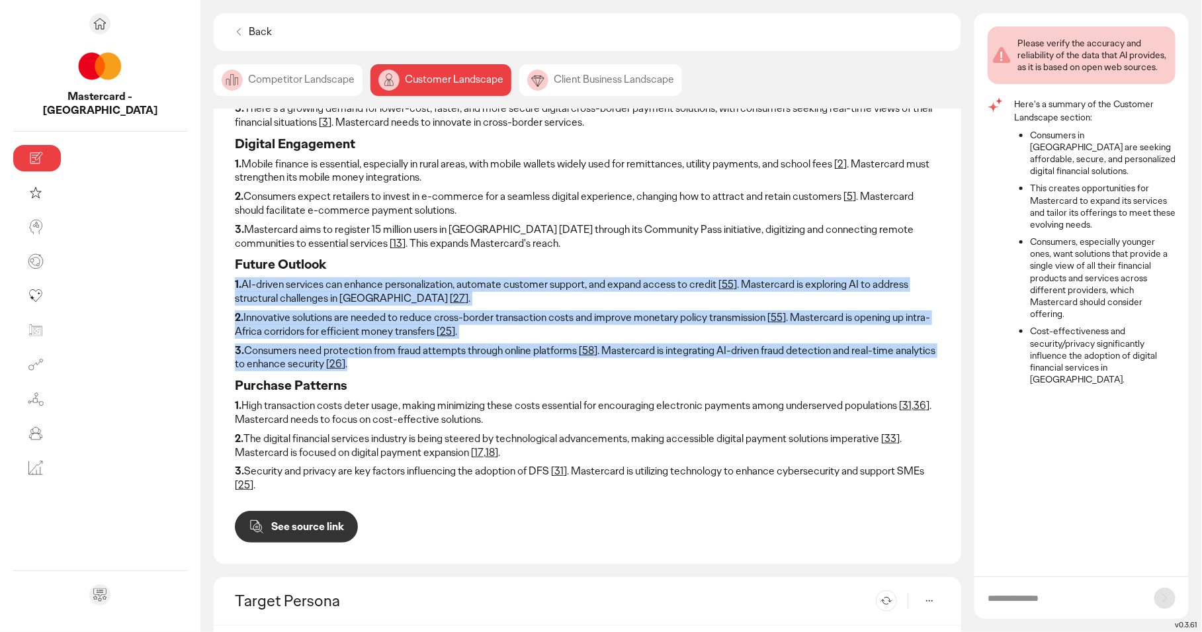
drag, startPoint x: 938, startPoint y: 348, endPoint x: 89, endPoint y: 285, distance: 851.4
click at [214, 285] on div "Behavioral Trends 1. Younger [DEMOGRAPHIC_DATA] increasingly expect seamless, f…" at bounding box center [588, 275] width 748 height 576
copy div "1. AI-driven services can enhance personalization, automate customer support, a…"
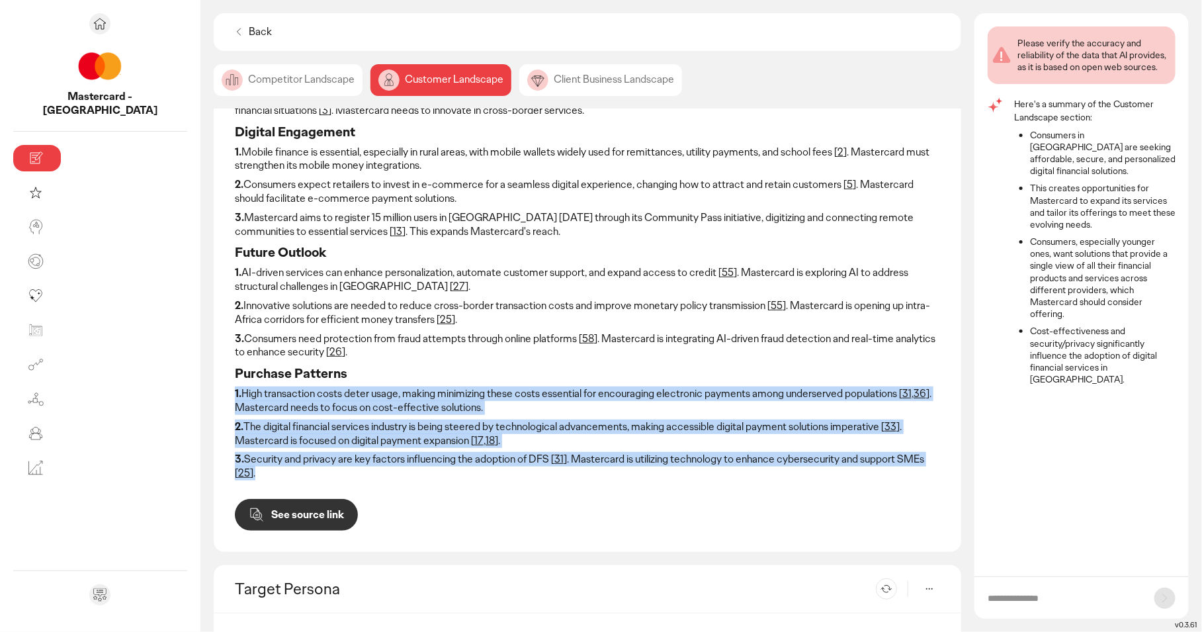
drag, startPoint x: 844, startPoint y: 445, endPoint x: 102, endPoint y: 379, distance: 744.7
click at [214, 379] on div "Behavioral Trends 1. Younger [DEMOGRAPHIC_DATA] increasingly expect seamless, f…" at bounding box center [588, 264] width 748 height 576
copy div "1. High transaction costs deter usage, making minimizing these costs essential …"
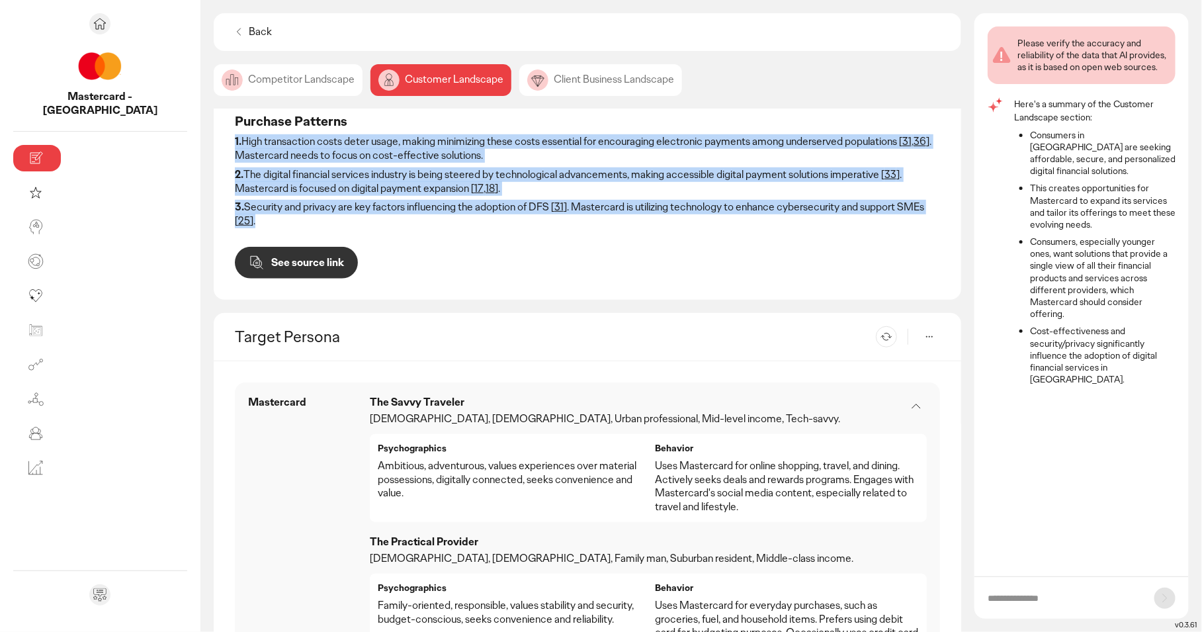
scroll to position [461, 0]
